Goal: Task Accomplishment & Management: Manage account settings

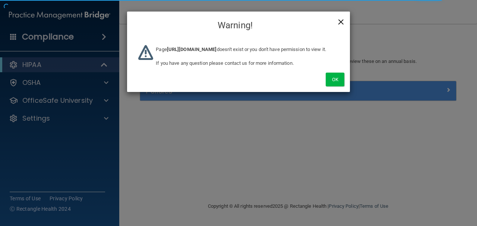
click at [340, 21] on span "×" at bounding box center [341, 20] width 7 height 15
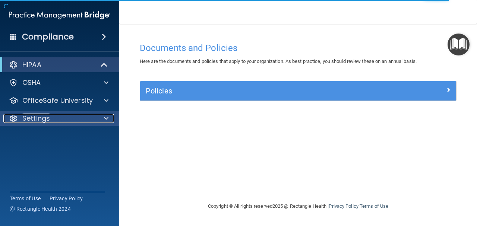
click at [56, 118] on div "Settings" at bounding box center [49, 118] width 92 height 9
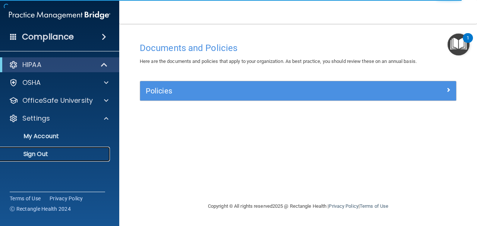
click at [57, 157] on p "Sign Out" at bounding box center [56, 154] width 102 height 7
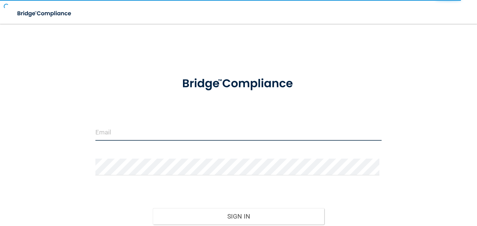
type input "[EMAIL_ADDRESS][DOMAIN_NAME]"
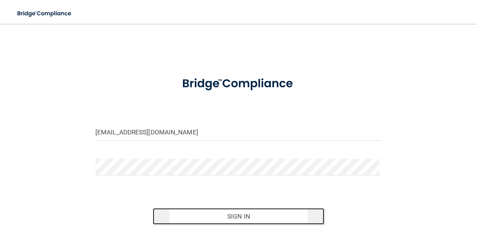
click at [189, 172] on button "Sign In" at bounding box center [239, 216] width 172 height 16
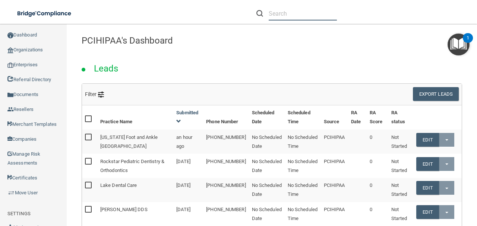
click at [278, 12] on input "text" at bounding box center [303, 14] width 68 height 14
paste input "[PERSON_NAME], DDS"
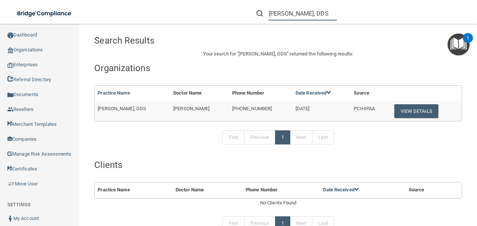
type input "[PERSON_NAME], DDS"
click at [381, 109] on button "View Details" at bounding box center [416, 111] width 44 height 14
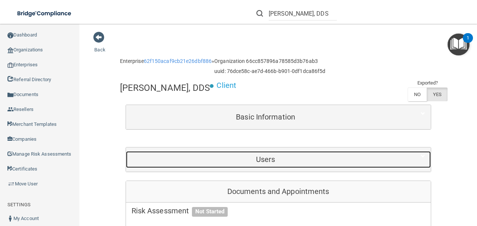
click at [276, 154] on div "Users" at bounding box center [266, 159] width 280 height 17
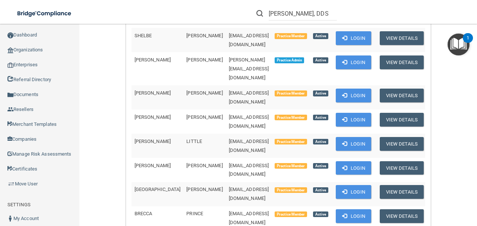
scroll to position [149, 0]
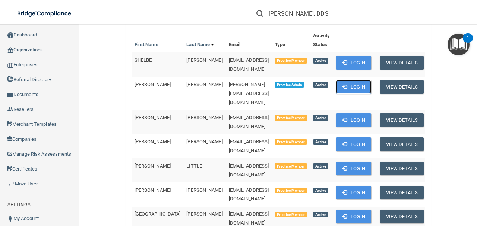
click at [339, 86] on button "Login" at bounding box center [353, 87] width 35 height 14
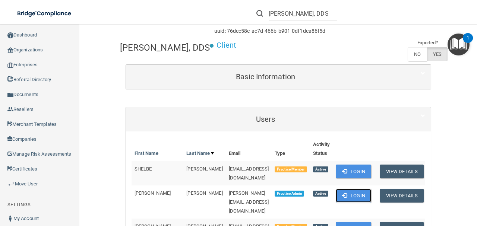
scroll to position [0, 0]
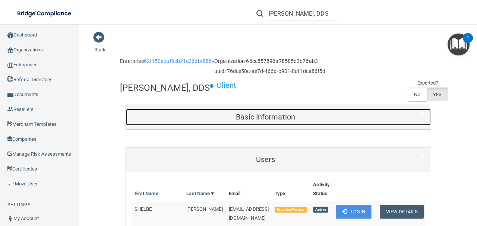
click at [262, 118] on h5 "Basic Information" at bounding box center [266, 117] width 268 height 8
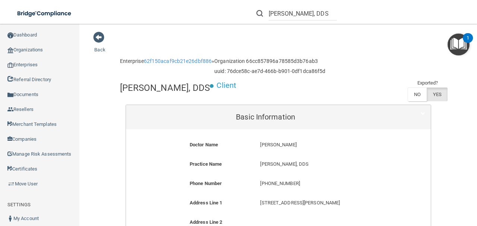
click at [173, 89] on h4 "[PERSON_NAME], DDS" at bounding box center [165, 88] width 90 height 10
copy div "[PERSON_NAME], DDS"
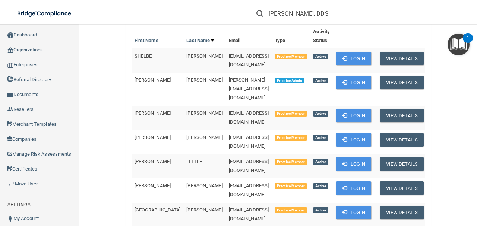
scroll to position [373, 0]
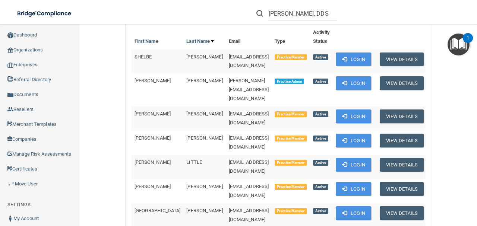
click at [229, 78] on span "[PERSON_NAME][EMAIL_ADDRESS][DOMAIN_NAME]" at bounding box center [249, 89] width 40 height 23
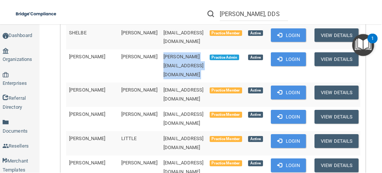
scroll to position [397, 0]
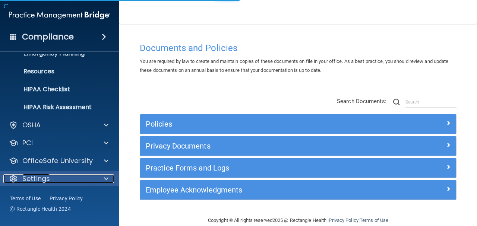
click at [52, 181] on div "Settings" at bounding box center [49, 178] width 92 height 9
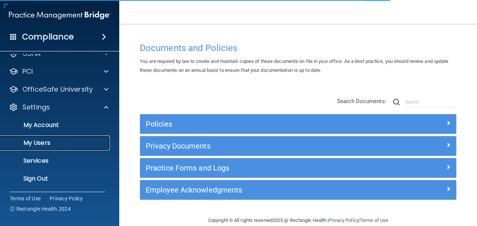
click at [46, 145] on p "My Users" at bounding box center [56, 142] width 102 height 7
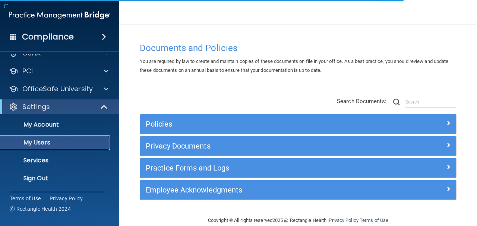
scroll to position [29, 0]
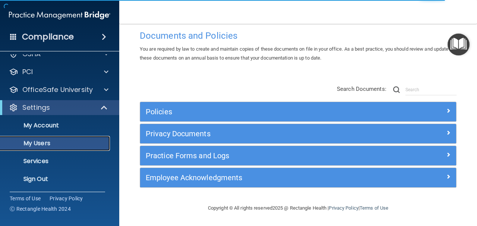
select select "20"
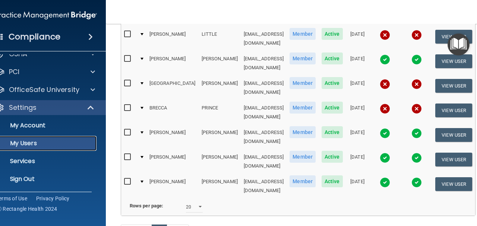
scroll to position [215, 0]
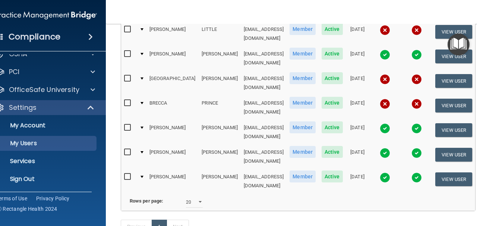
click at [259, 211] on div "Previous 1 Next" at bounding box center [298, 228] width 366 height 34
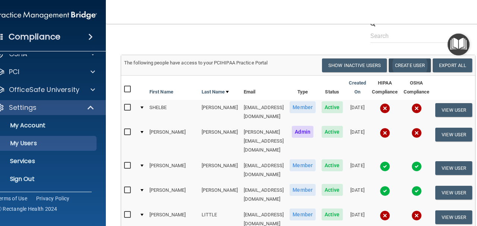
scroll to position [16, 0]
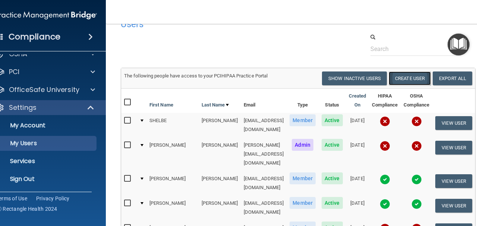
click at [402, 78] on button "Create User" at bounding box center [410, 79] width 42 height 14
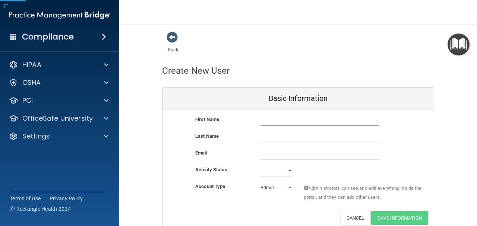
click at [274, 122] on input "text" at bounding box center [320, 120] width 119 height 11
